Goal: Communication & Community: Ask a question

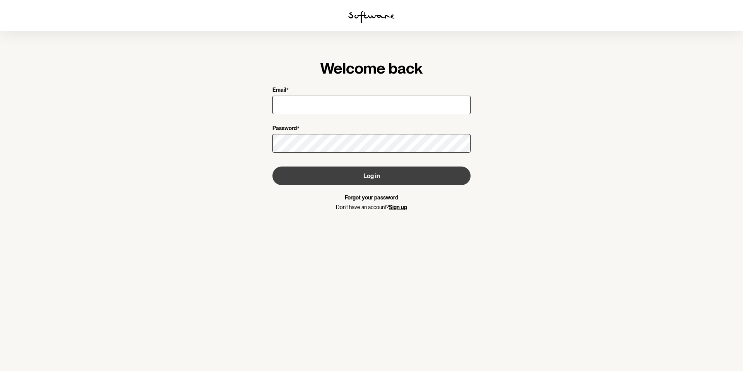
type input "[PERSON_NAME][EMAIL_ADDRESS][DOMAIN_NAME]"
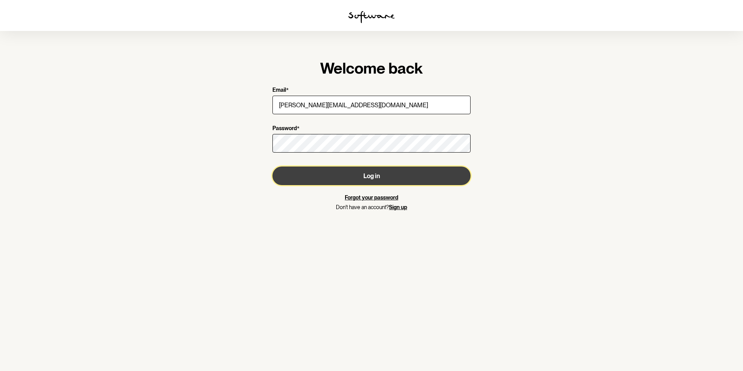
click at [303, 172] on button "Log in" at bounding box center [371, 175] width 198 height 19
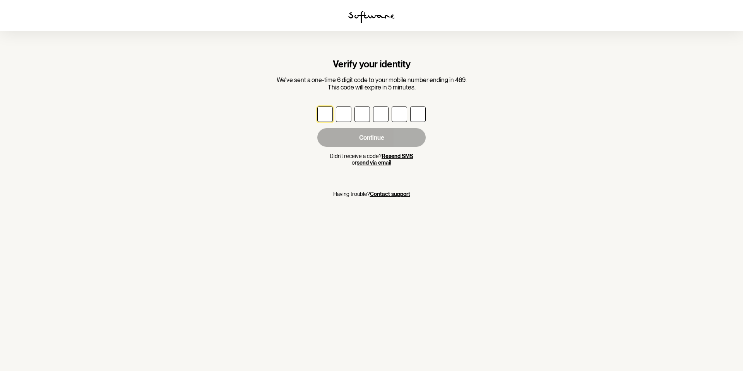
type input "4"
type input "5"
type input "7"
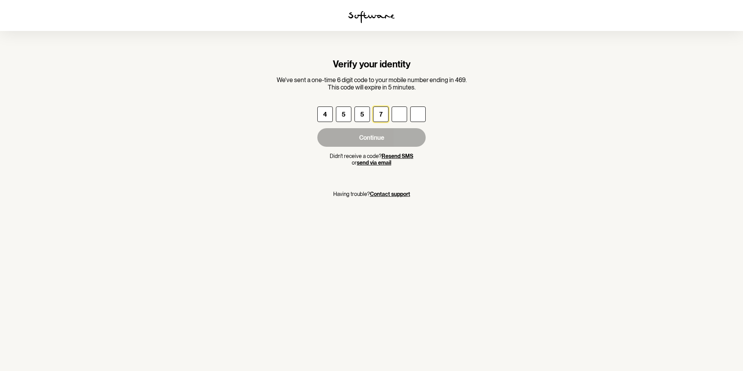
type input "3"
type input "6"
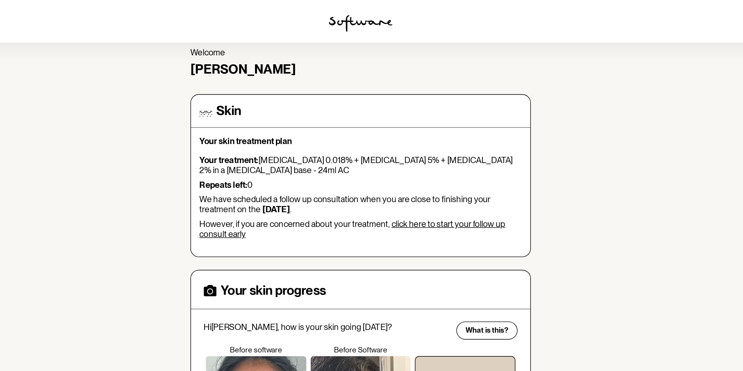
scroll to position [31, 0]
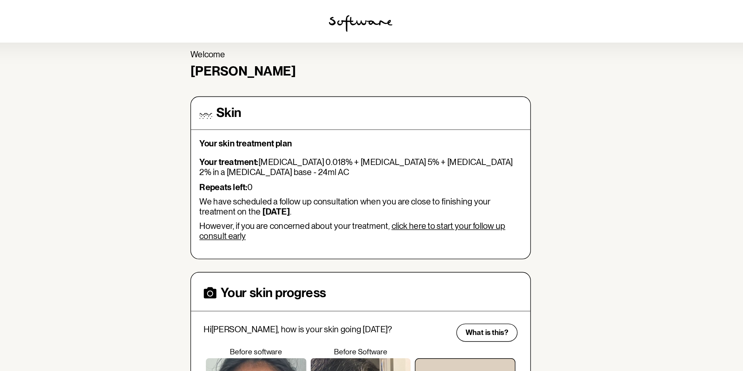
click at [439, 161] on link "click here to start your follow up consult early" at bounding box center [365, 168] width 223 height 15
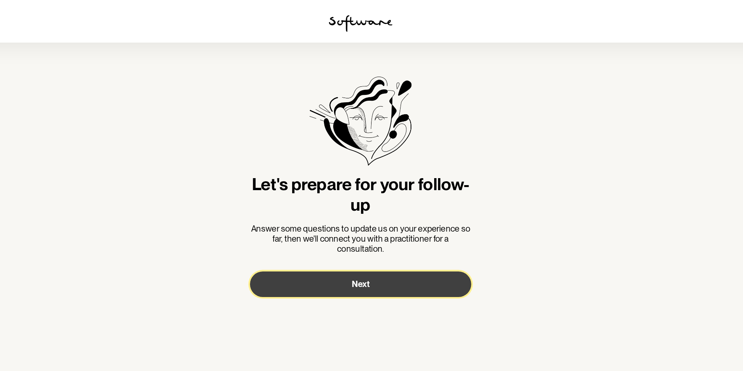
click at [400, 206] on button "Next" at bounding box center [371, 206] width 161 height 19
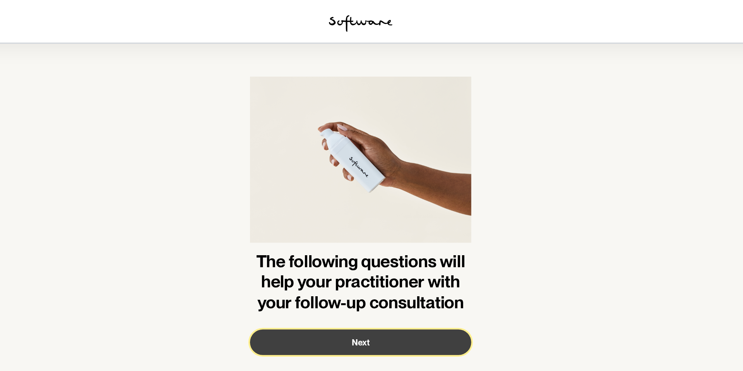
click at [379, 246] on button "Next" at bounding box center [371, 249] width 161 height 19
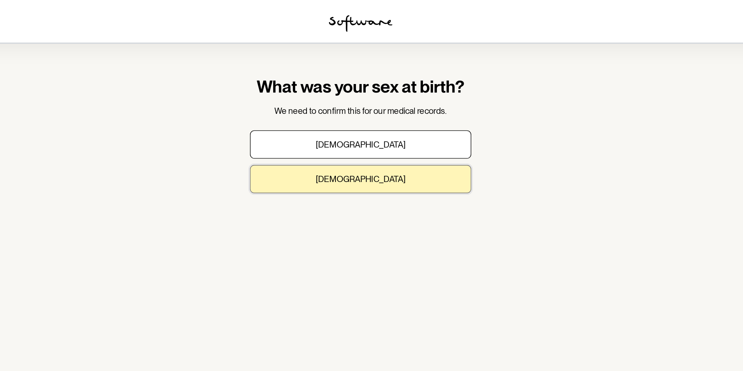
click at [372, 133] on p "[DEMOGRAPHIC_DATA]" at bounding box center [371, 130] width 65 height 7
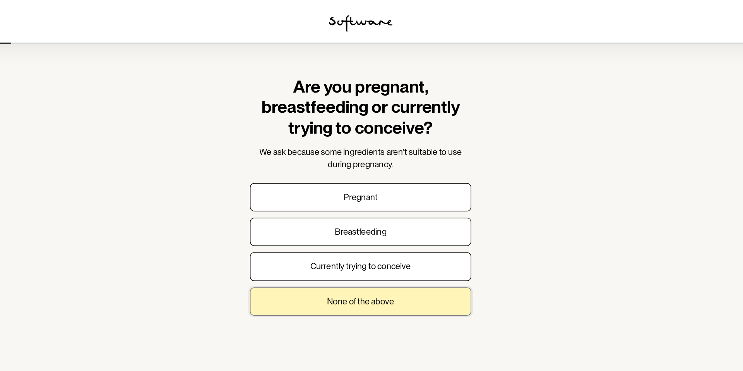
click at [391, 218] on p "None of the above" at bounding box center [371, 219] width 49 height 7
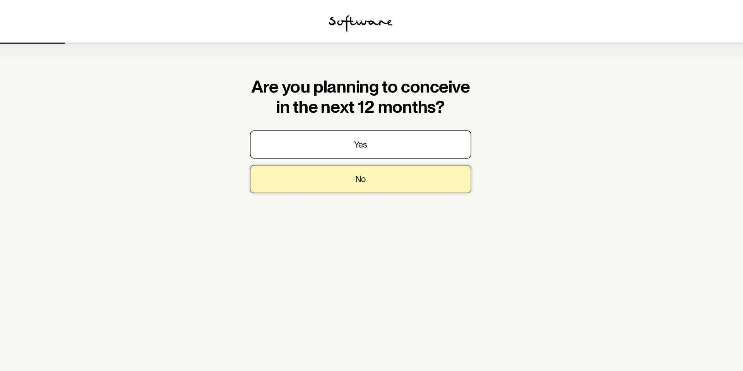
click at [396, 134] on button "No" at bounding box center [371, 130] width 161 height 21
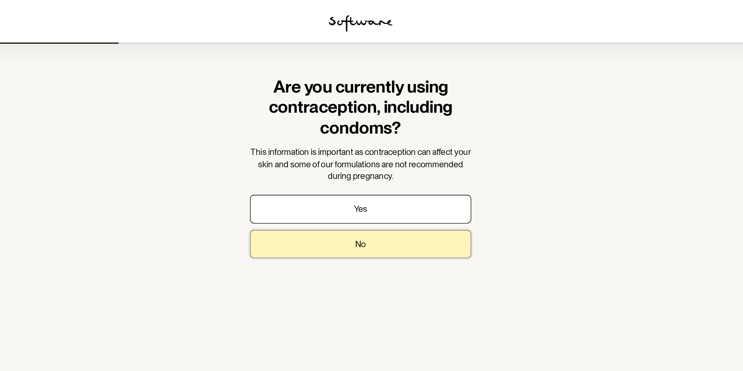
click at [382, 176] on button "No" at bounding box center [371, 177] width 161 height 21
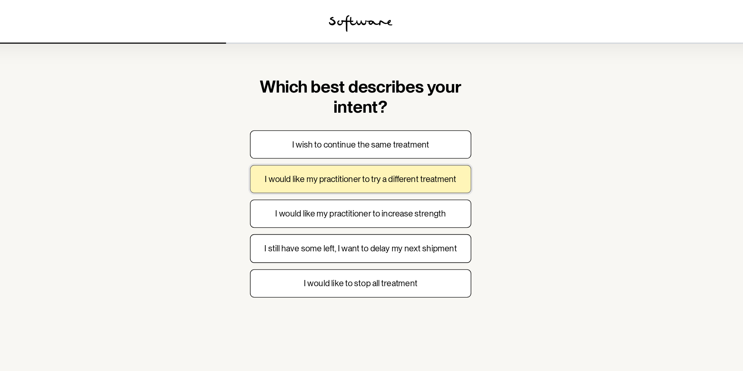
click at [397, 133] on p "I would like my practitioner to try a different treatment" at bounding box center [371, 130] width 139 height 7
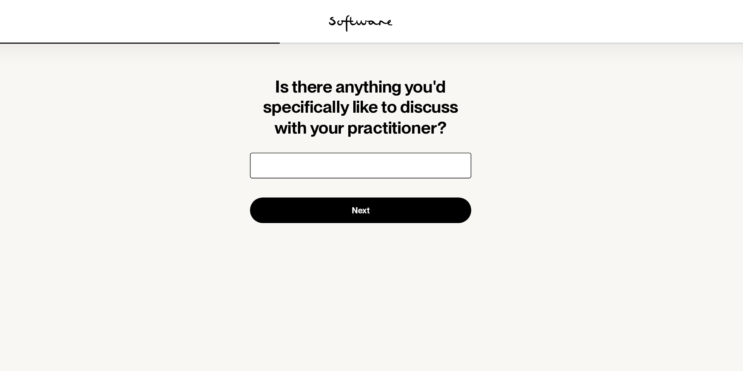
click at [387, 118] on input "Is there anything you'd specifically like to discuss with your practitioner?" at bounding box center [371, 120] width 161 height 19
type input "T"
click at [393, 115] on input "My acne seems to have gone down, however I still get breakouts around my jaw an…" at bounding box center [371, 120] width 161 height 19
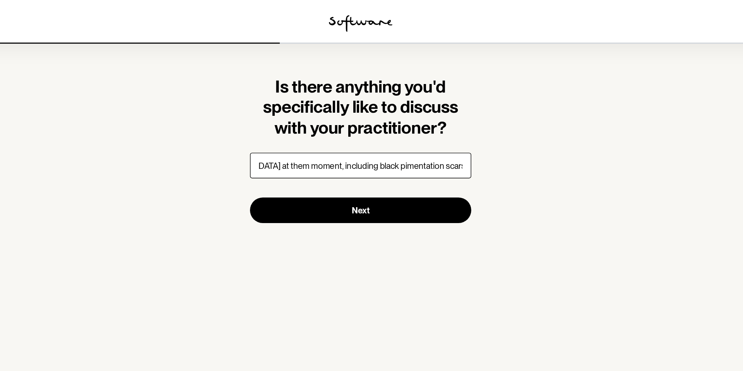
click at [394, 122] on input "My acne seems to have gone down, however I still get breakouts around my jaw an…" at bounding box center [371, 120] width 161 height 19
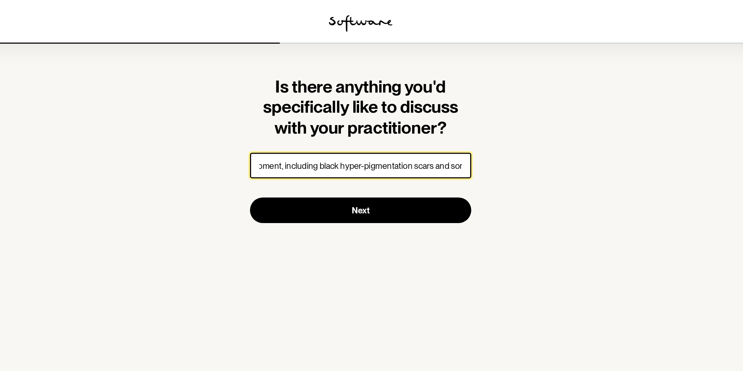
scroll to position [0, 0]
click at [446, 118] on input "My acne seems to have gone down, however I still get breakouts around my jaw an…" at bounding box center [371, 120] width 161 height 19
click at [436, 123] on input "My acne seems to have gone down, however I still get breakouts around my jaw an…" at bounding box center [371, 120] width 161 height 19
drag, startPoint x: 436, startPoint y: 123, endPoint x: 469, endPoint y: 122, distance: 33.7
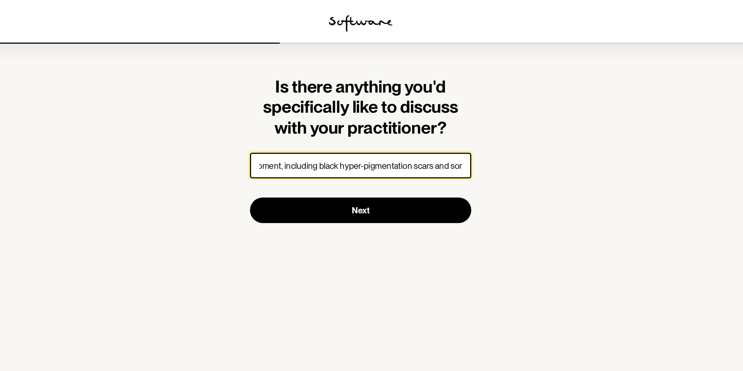
click at [469, 122] on section "Is there anything you'd specifically like to discuss with your practitioner? My…" at bounding box center [371, 185] width 743 height 371
click at [445, 122] on input "My acne seems to have gone down, however I still get breakouts around my jaw an…" at bounding box center [371, 120] width 161 height 19
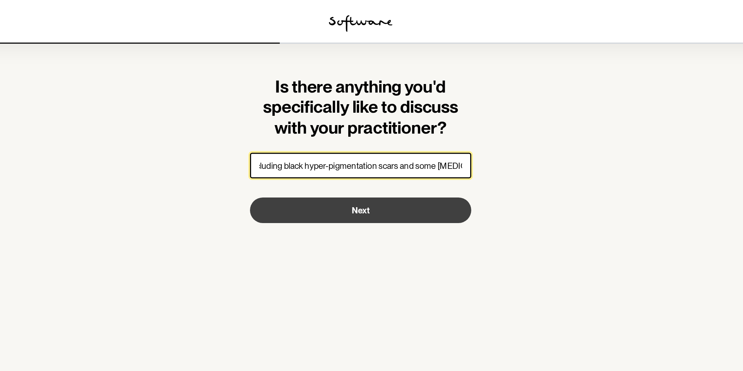
scroll to position [0, 446]
type input "My acne seems to have gone down, however I still get breakouts around my jaw an…"
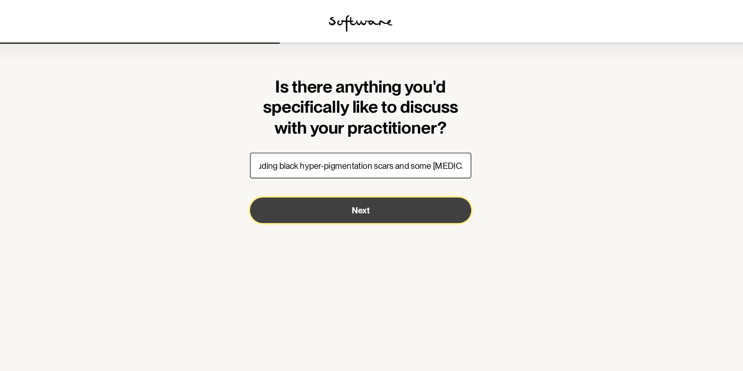
click at [440, 154] on button "Next" at bounding box center [371, 153] width 161 height 19
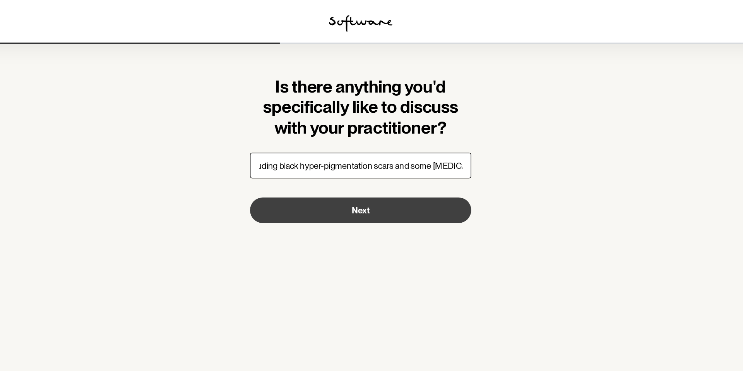
scroll to position [0, 0]
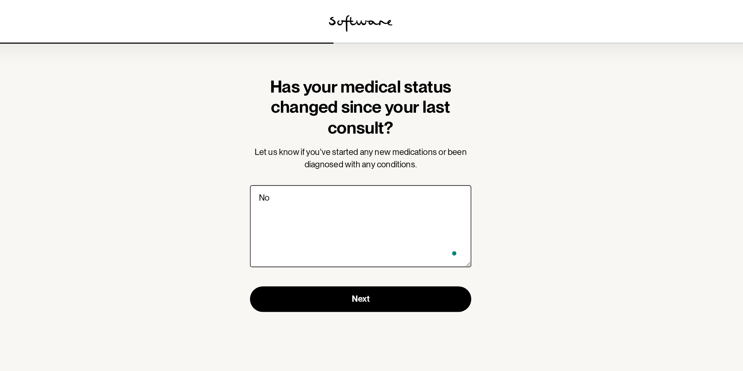
type textarea "No"
click at [364, 234] on section "Has your medical status changed since your last consult? Let us know if you've …" at bounding box center [371, 141] width 173 height 221
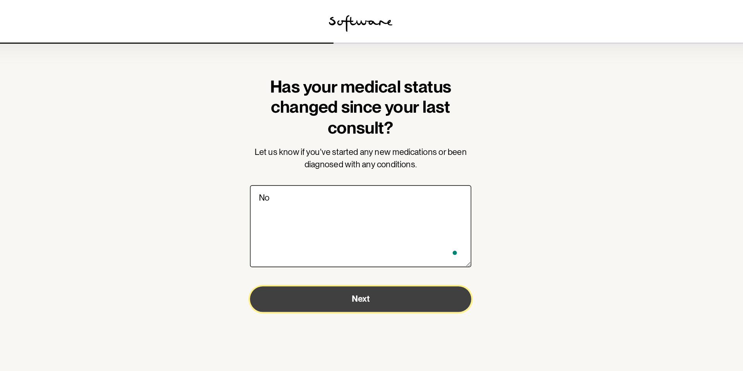
click at [357, 213] on button "Next" at bounding box center [371, 217] width 161 height 19
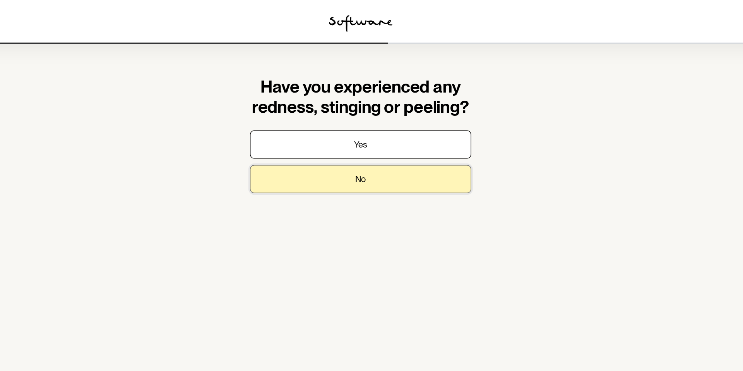
click at [378, 133] on button "No" at bounding box center [371, 130] width 161 height 21
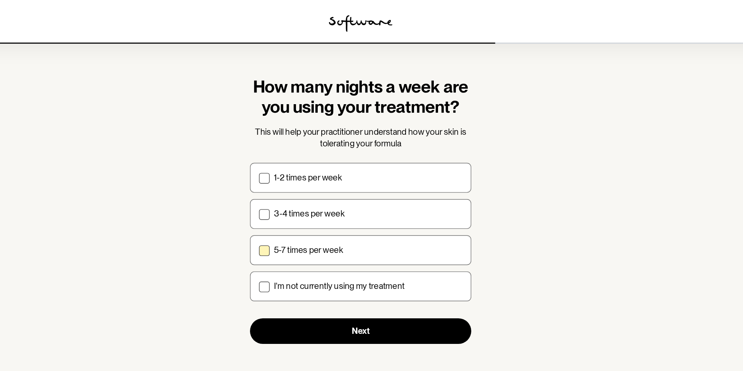
click at [370, 188] on label "5-7 times per week" at bounding box center [371, 182] width 161 height 22
click at [298, 182] on input "5-7 times per week" at bounding box center [297, 182] width 0 height 0
checkbox input "true"
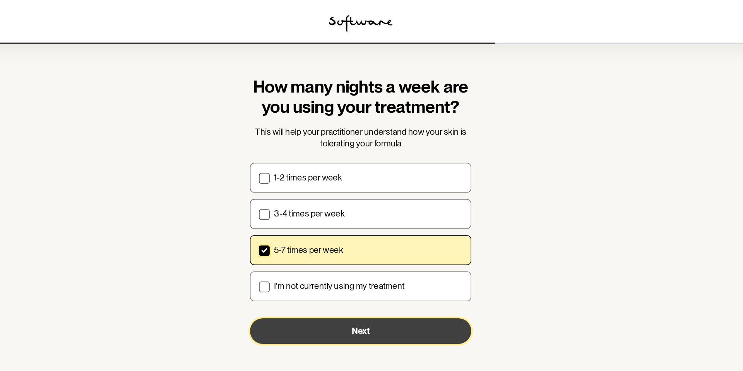
click at [368, 242] on span "Next" at bounding box center [371, 240] width 13 height 7
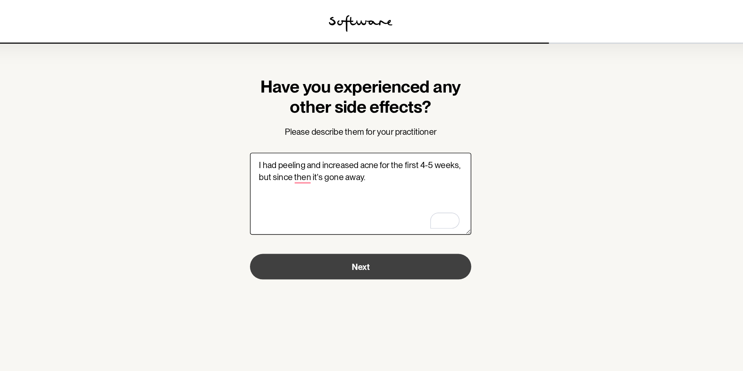
type textarea "I had peeling and increased acne for the first 4-5 weeks, but since then it's g…"
click at [369, 190] on button "Next" at bounding box center [371, 194] width 161 height 19
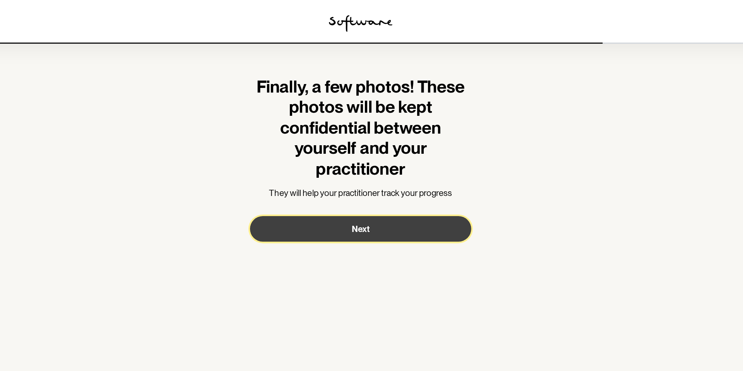
click at [367, 169] on span "Next" at bounding box center [371, 166] width 13 height 7
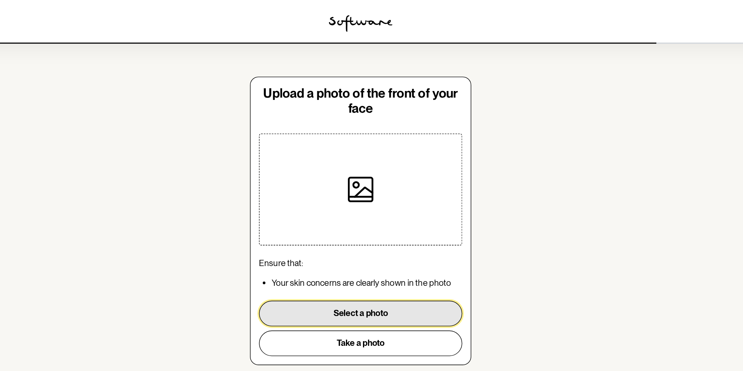
click at [377, 224] on button "Select a photo" at bounding box center [372, 228] width 148 height 19
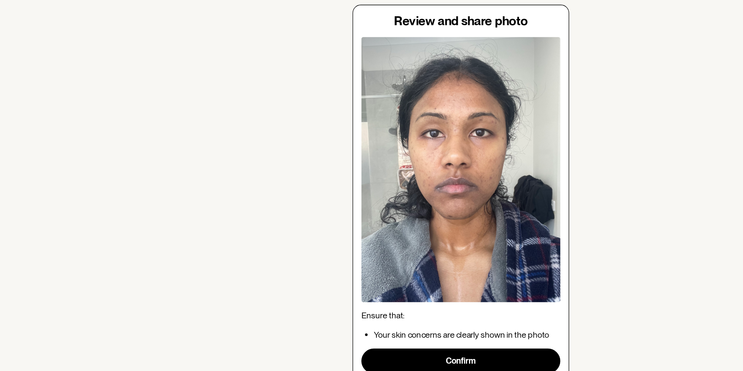
scroll to position [10, 0]
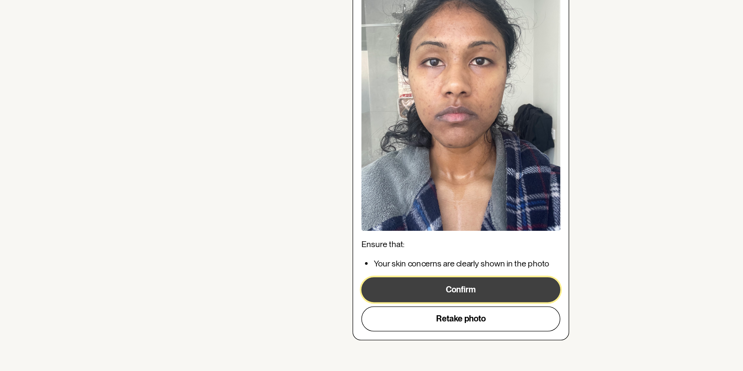
click at [360, 305] on button "Confirm" at bounding box center [372, 310] width 148 height 19
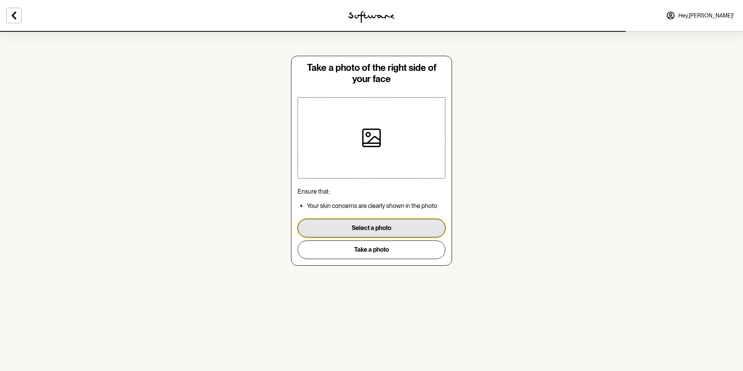
click at [415, 233] on button "Select a photo" at bounding box center [372, 228] width 148 height 19
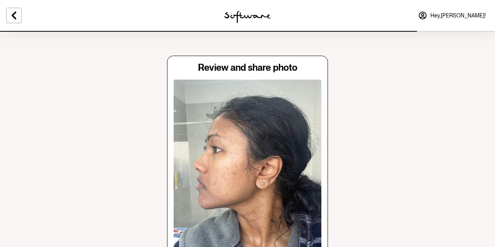
scroll to position [135, 0]
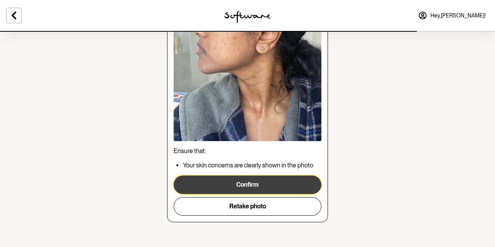
click at [247, 185] on button "Confirm" at bounding box center [248, 185] width 148 height 19
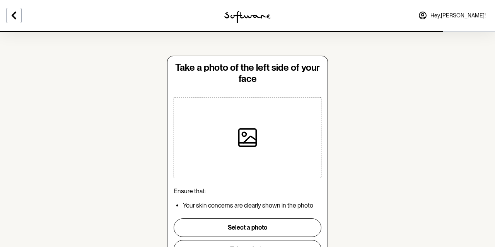
scroll to position [43, 0]
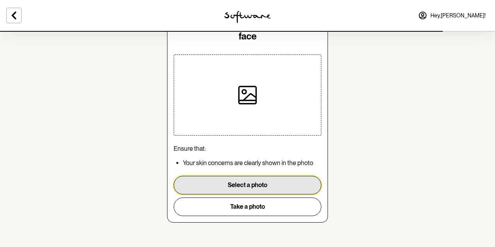
click at [212, 182] on button "Select a photo" at bounding box center [248, 185] width 148 height 19
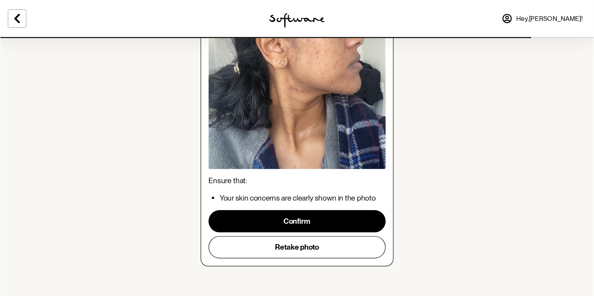
scroll to position [86, 0]
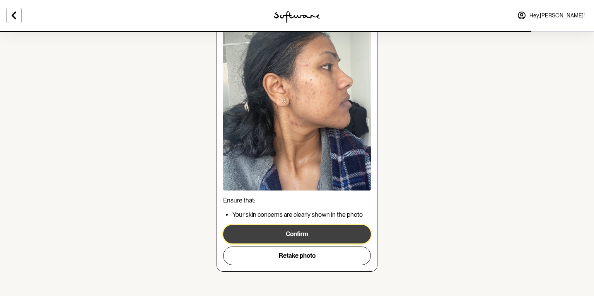
click at [317, 232] on button "Confirm" at bounding box center [297, 234] width 148 height 19
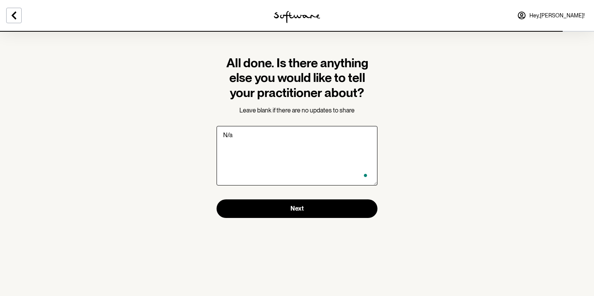
type textarea "N/a"
click at [338, 223] on section "All done. Is there anything else you would like to tell your practitioner about…" at bounding box center [297, 137] width 173 height 212
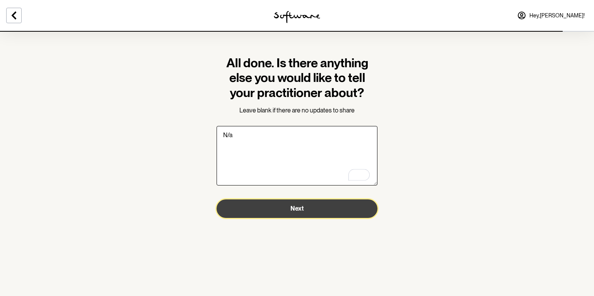
click at [326, 209] on button "Next" at bounding box center [297, 209] width 161 height 19
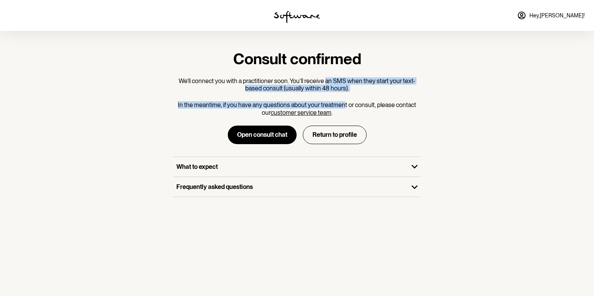
drag, startPoint x: 327, startPoint y: 81, endPoint x: 339, endPoint y: 107, distance: 28.9
click at [339, 107] on div "Consult confirmed We’ll connect you with a practitioner soon. You’ll receive an…" at bounding box center [297, 124] width 248 height 148
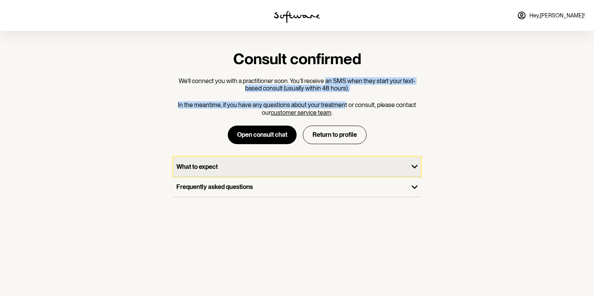
click at [271, 167] on p "What to expect" at bounding box center [290, 166] width 229 height 7
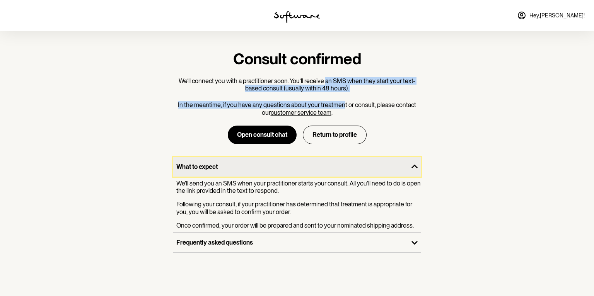
click at [271, 167] on p "What to expect" at bounding box center [290, 166] width 229 height 7
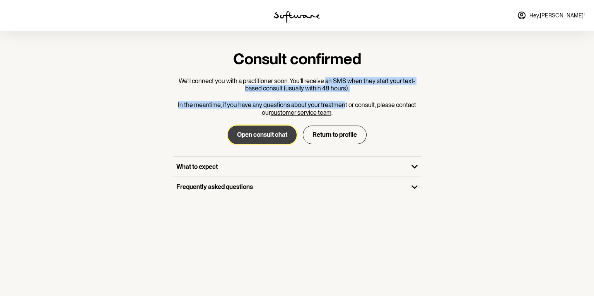
click at [264, 134] on button "Open consult chat" at bounding box center [262, 135] width 69 height 19
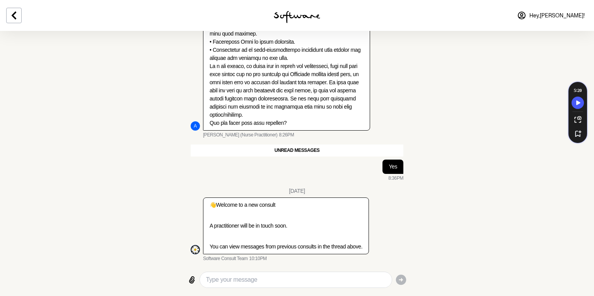
scroll to position [868, 0]
